Goal: Contribute content: Contribute content

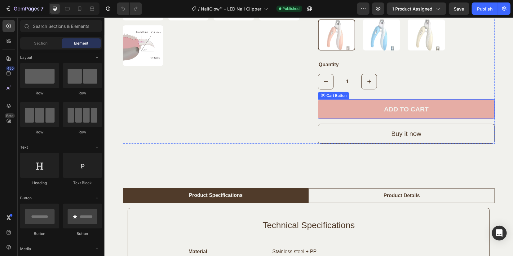
scroll to position [271, 0]
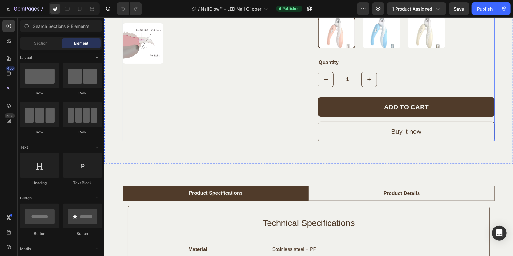
click at [329, 116] on div "ADD TO CART (P) Cart Button" at bounding box center [406, 109] width 177 height 25
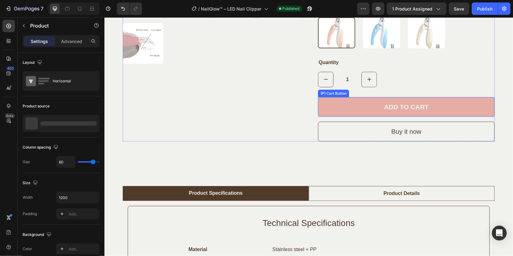
click at [329, 108] on button "ADD TO CART" at bounding box center [406, 107] width 177 height 20
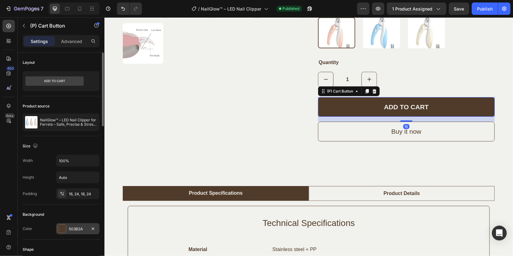
click at [67, 231] on div "503B2A" at bounding box center [77, 228] width 43 height 11
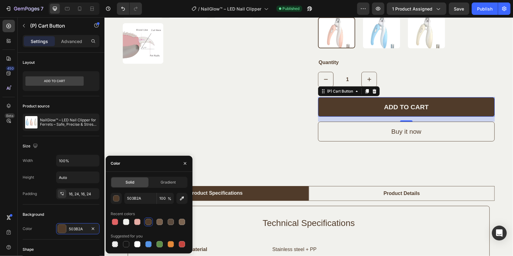
click at [115, 222] on div at bounding box center [115, 222] width 6 height 6
type input "E06364"
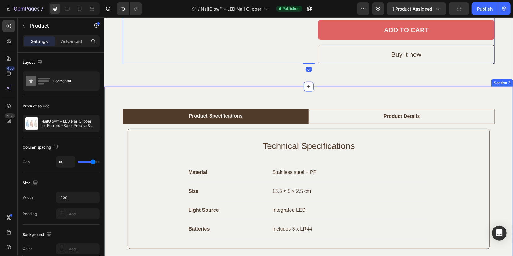
scroll to position [387, 0]
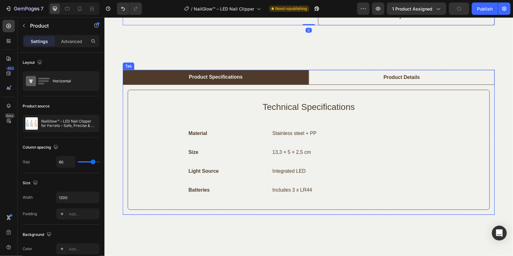
click at [370, 77] on li "Product Details" at bounding box center [401, 77] width 186 height 15
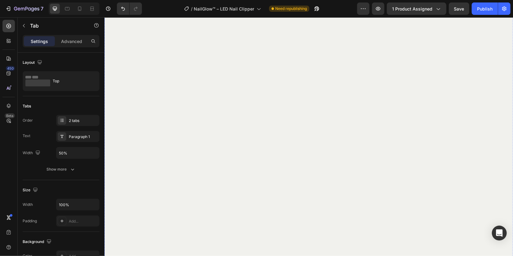
scroll to position [1239, 0]
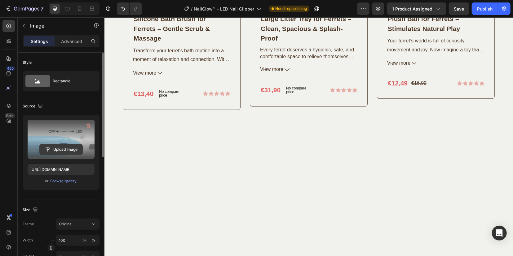
click at [65, 147] on input "file" at bounding box center [61, 149] width 43 height 11
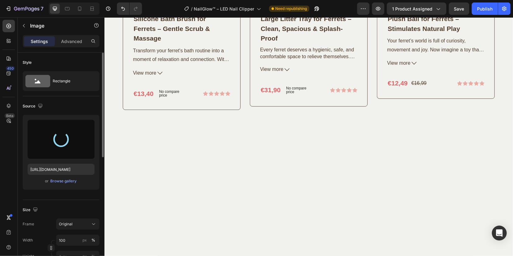
type input "https://cdn.shopify.com/s/files/1/0912/1346/3925/files/gempages_572635729960633…"
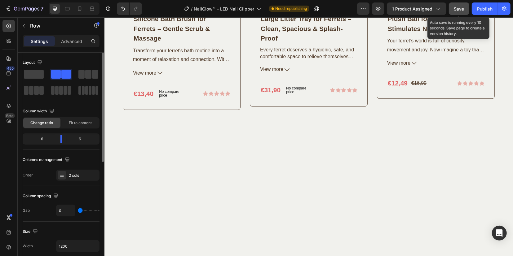
click at [457, 7] on span "Save" at bounding box center [459, 8] width 10 height 5
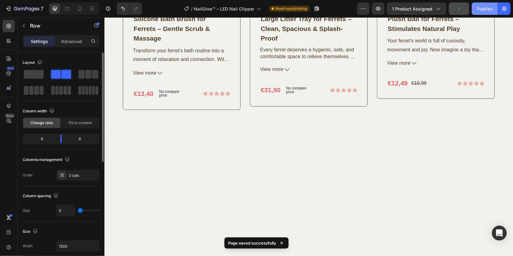
click at [486, 3] on button "Publish" at bounding box center [485, 8] width 26 height 12
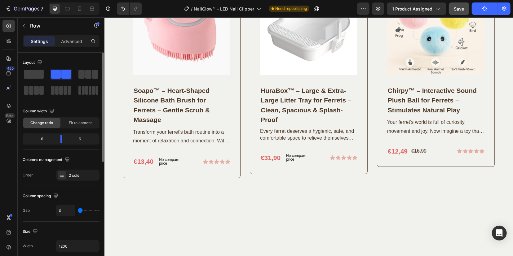
scroll to position [1201, 0]
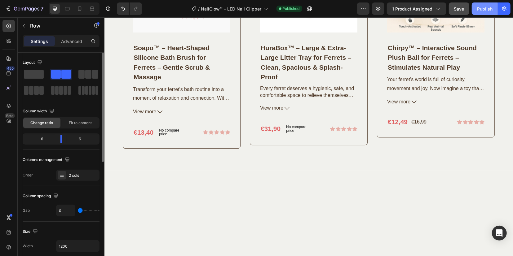
click at [483, 6] on div "Publish" at bounding box center [484, 9] width 15 height 7
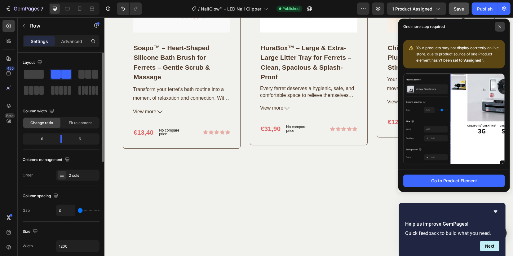
click at [501, 27] on span at bounding box center [500, 27] width 10 height 10
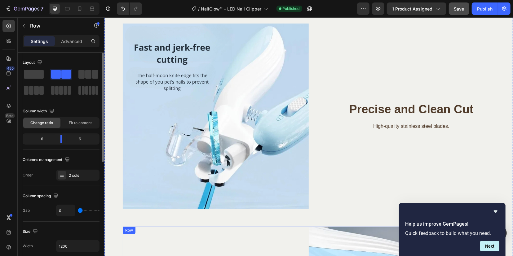
scroll to position [813, 0]
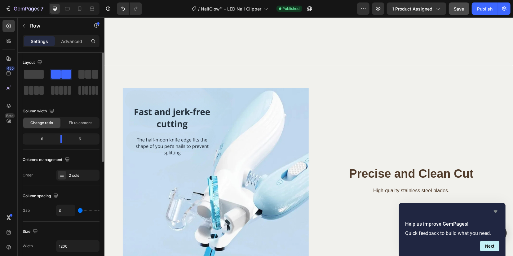
click at [495, 211] on icon "Hide survey" at bounding box center [496, 212] width 4 height 3
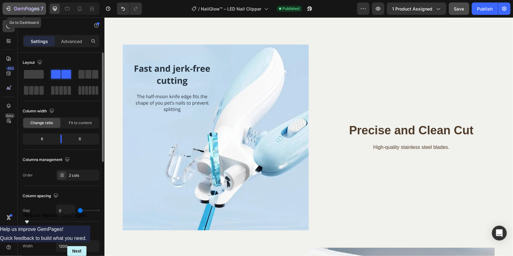
click at [31, 9] on icon "button" at bounding box center [32, 9] width 3 height 4
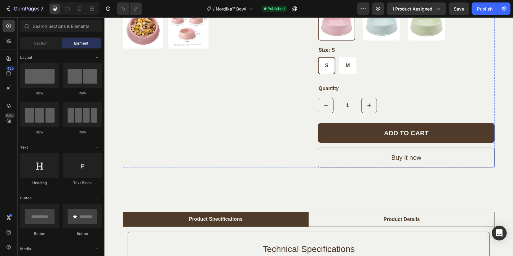
scroll to position [271, 0]
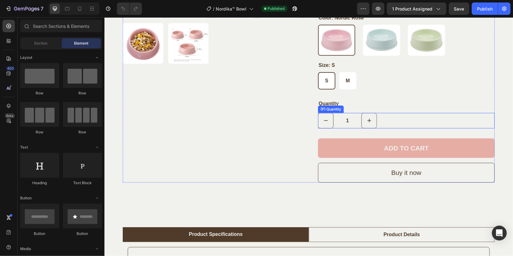
click at [336, 148] on button "ADD TO CART" at bounding box center [406, 148] width 177 height 20
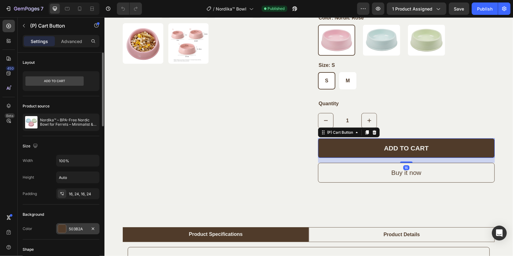
click at [74, 224] on div "503B2A" at bounding box center [77, 228] width 43 height 11
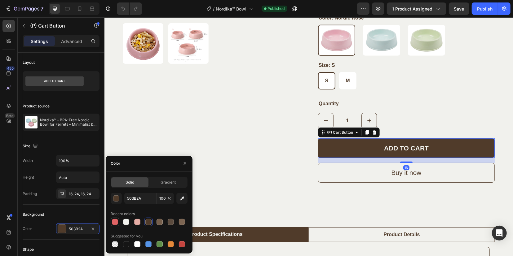
click at [117, 222] on div at bounding box center [115, 222] width 6 height 6
type input "E06364"
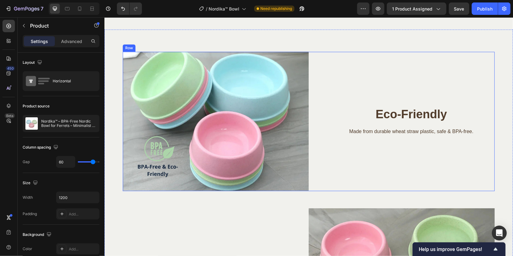
scroll to position [852, 0]
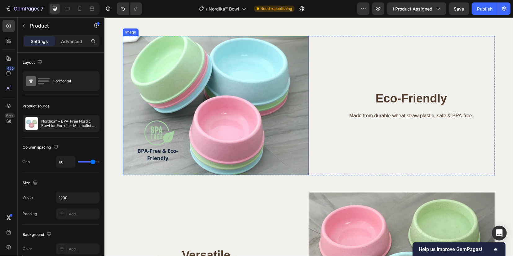
click at [247, 98] on img at bounding box center [215, 105] width 186 height 139
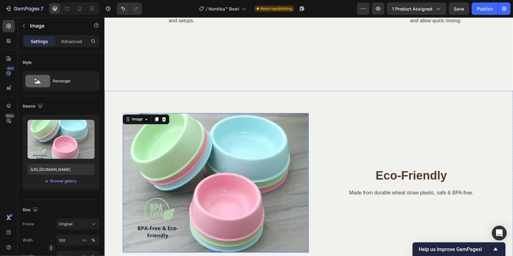
scroll to position [814, 0]
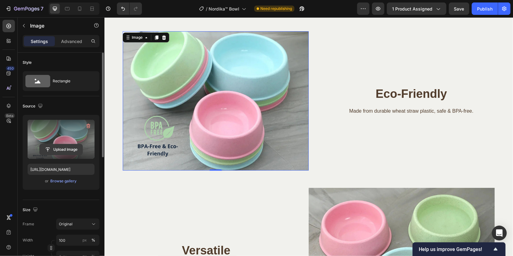
click at [70, 150] on input "file" at bounding box center [61, 149] width 43 height 11
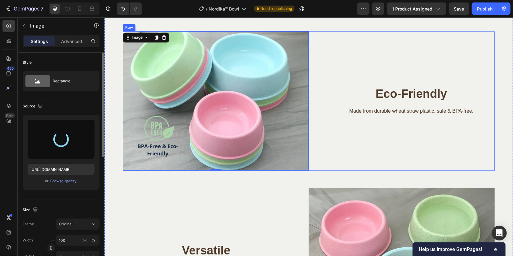
type input "[URL][DOMAIN_NAME]"
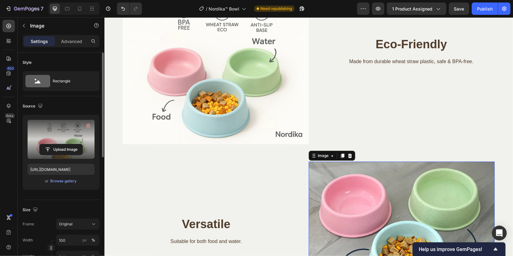
click at [350, 202] on img at bounding box center [401, 230] width 186 height 139
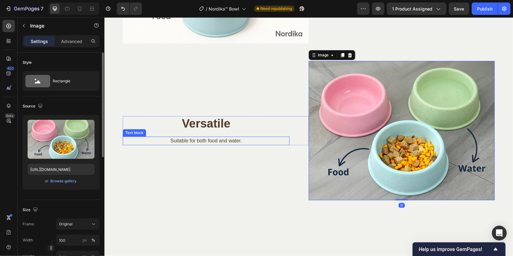
scroll to position [1046, 0]
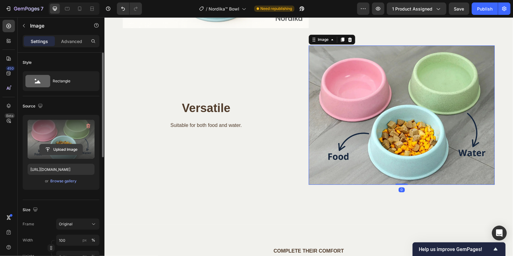
click at [59, 148] on input "file" at bounding box center [61, 149] width 43 height 11
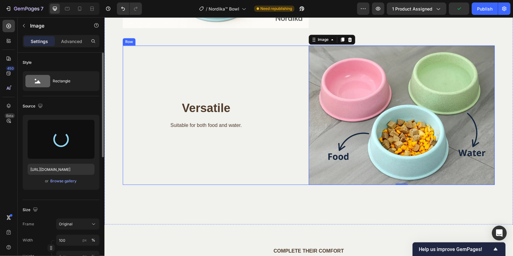
type input "[URL][DOMAIN_NAME]"
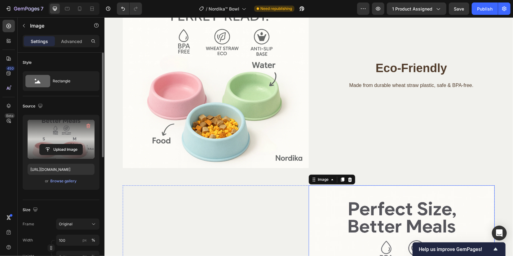
scroll to position [891, 0]
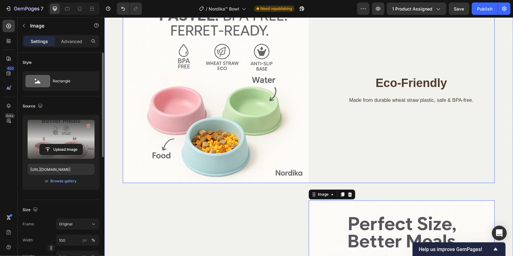
click at [367, 143] on div "Eco-Friendly Heading Made from durable wheat straw plastic, safe & BPA-free. Te…" at bounding box center [401, 90] width 186 height 186
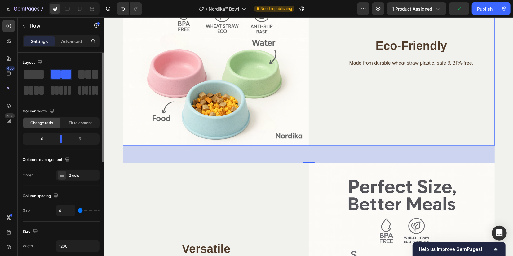
scroll to position [930, 0]
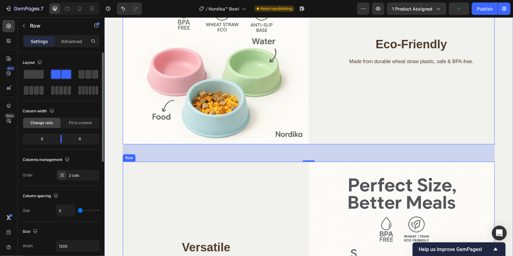
click at [240, 185] on div "Versatile Heading Suitable for both food and water. Text block Row" at bounding box center [215, 254] width 186 height 186
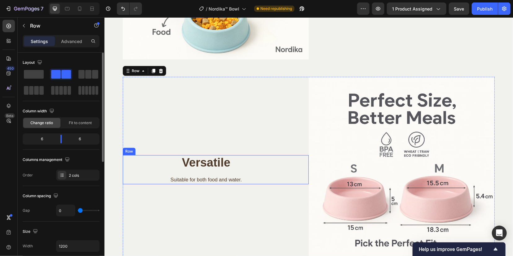
scroll to position [1085, 0]
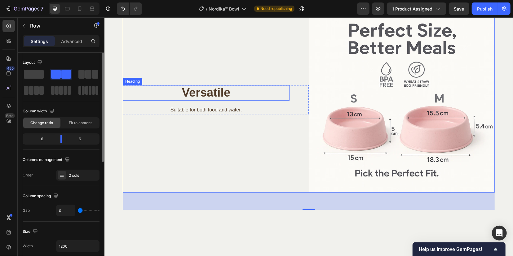
click at [194, 90] on h2 "Versatile" at bounding box center [205, 92] width 167 height 15
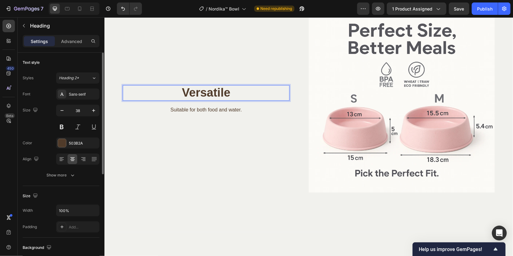
click at [194, 90] on h2 "Versatile" at bounding box center [205, 92] width 167 height 15
click at [194, 90] on p "Versatile" at bounding box center [205, 93] width 165 height 14
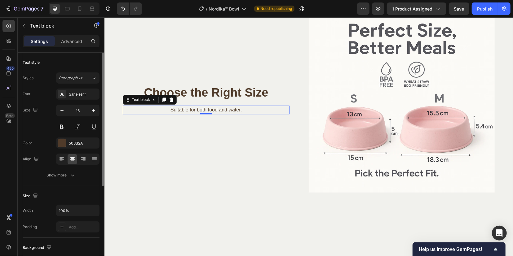
click at [191, 109] on p "Suitable for both food and water." at bounding box center [205, 109] width 165 height 7
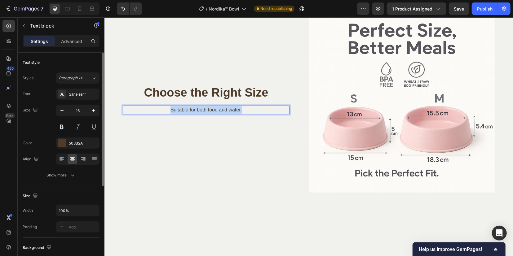
click at [191, 109] on p "Suitable for both food and water." at bounding box center [205, 109] width 165 height 7
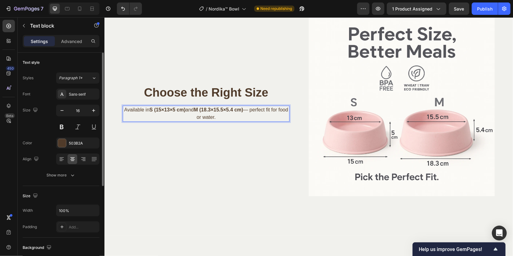
click at [243, 109] on strong "M (18.3×15.5×5.4 cm)" at bounding box center [217, 109] width 49 height 5
drag, startPoint x: 246, startPoint y: 108, endPoint x: 152, endPoint y: 110, distance: 94.8
click at [152, 110] on p "Available in S (15×13×5 cm) and M (18.3×15.5×5.4 cm) — perfect fit for food or …" at bounding box center [205, 113] width 165 height 15
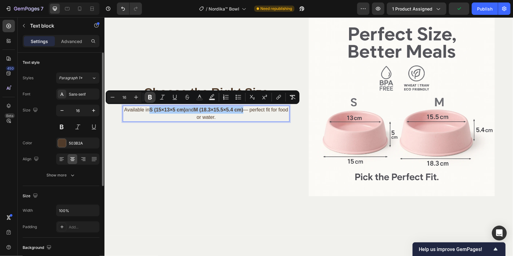
click at [151, 95] on icon "Editor contextual toolbar" at bounding box center [150, 97] width 4 height 5
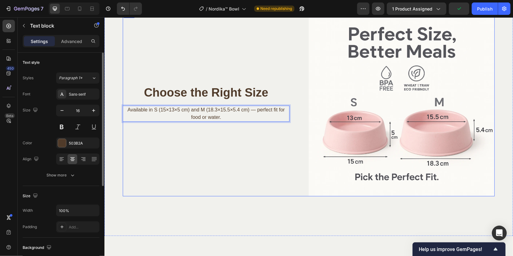
click at [161, 138] on div "Choose the Right Size Heading Available in S (15×13×5 cm) and M (18.3×15.5×5.4 …" at bounding box center [215, 103] width 186 height 186
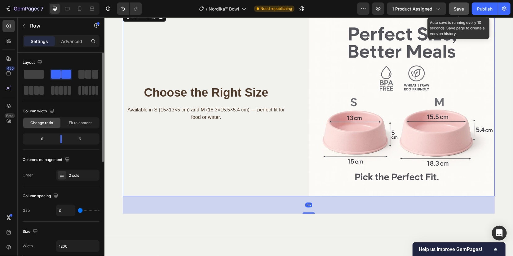
click at [455, 10] on span "Save" at bounding box center [459, 8] width 10 height 5
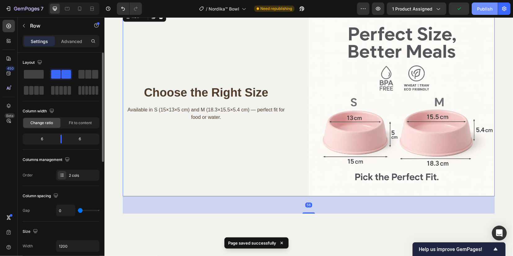
click at [483, 9] on div "Publish" at bounding box center [484, 9] width 15 height 7
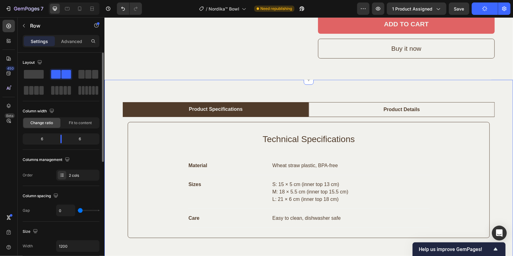
scroll to position [423, 0]
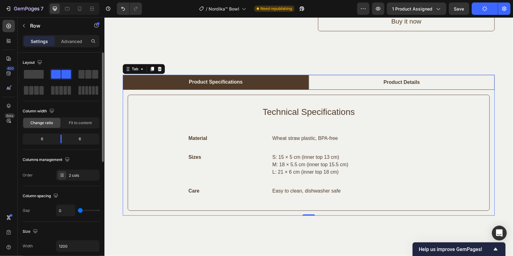
click at [353, 88] on li "Product Details" at bounding box center [401, 82] width 186 height 15
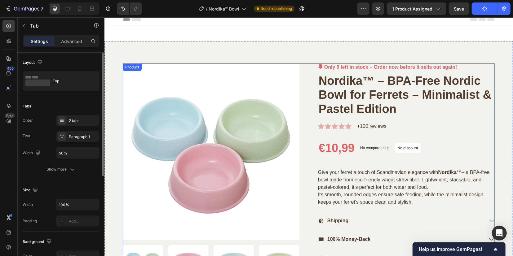
scroll to position [0, 0]
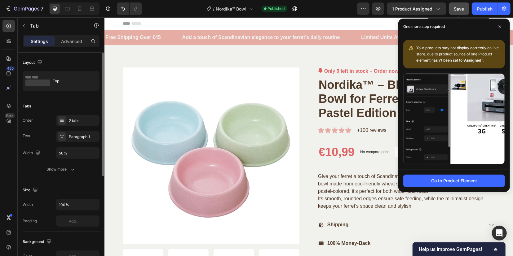
click at [460, 8] on span "Save" at bounding box center [459, 8] width 10 height 5
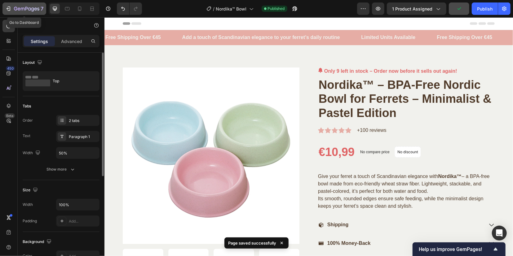
click at [33, 7] on icon "button" at bounding box center [26, 9] width 25 height 5
